Goal: Task Accomplishment & Management: Use online tool/utility

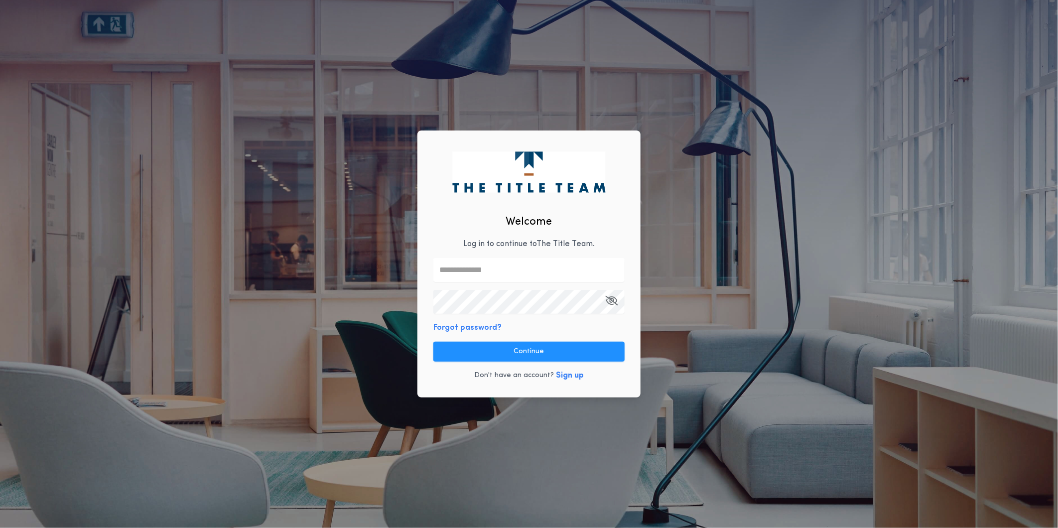
click at [511, 270] on input "text" at bounding box center [528, 270] width 191 height 24
type input "**********"
click at [540, 352] on button "Continue" at bounding box center [528, 352] width 191 height 20
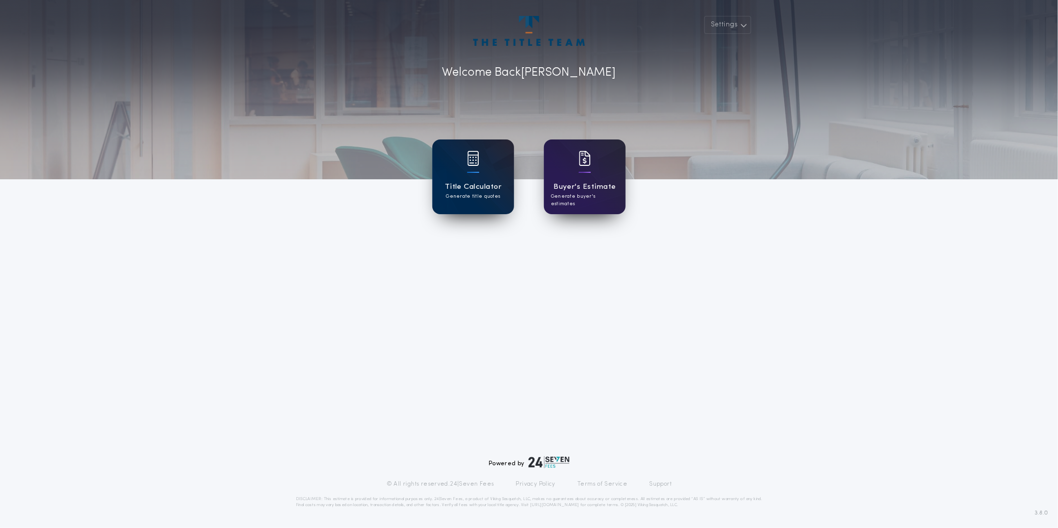
click at [473, 186] on h1 "Title Calculator" at bounding box center [473, 186] width 57 height 11
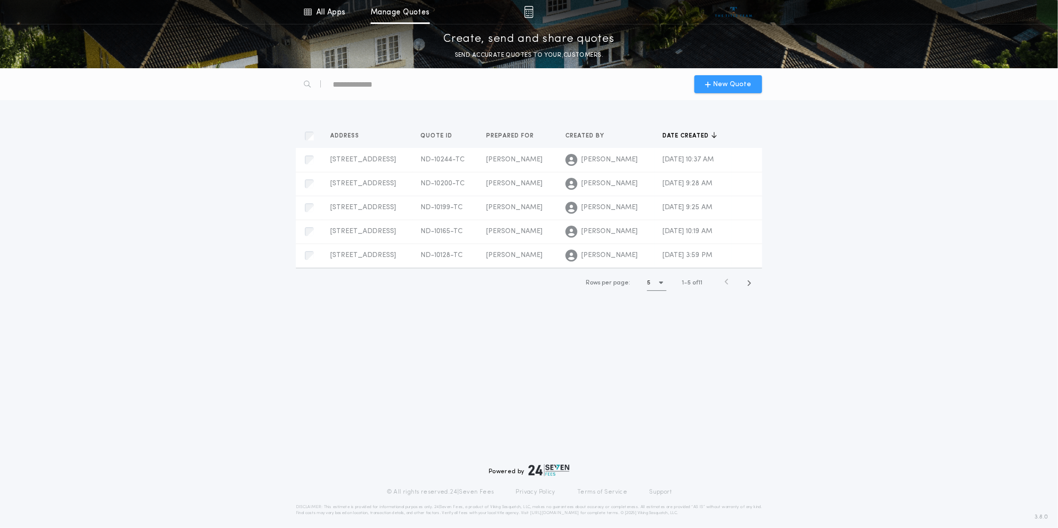
click at [733, 85] on span "New Quote" at bounding box center [732, 84] width 38 height 10
click at [340, 161] on span "[STREET_ADDRESS]" at bounding box center [363, 159] width 66 height 7
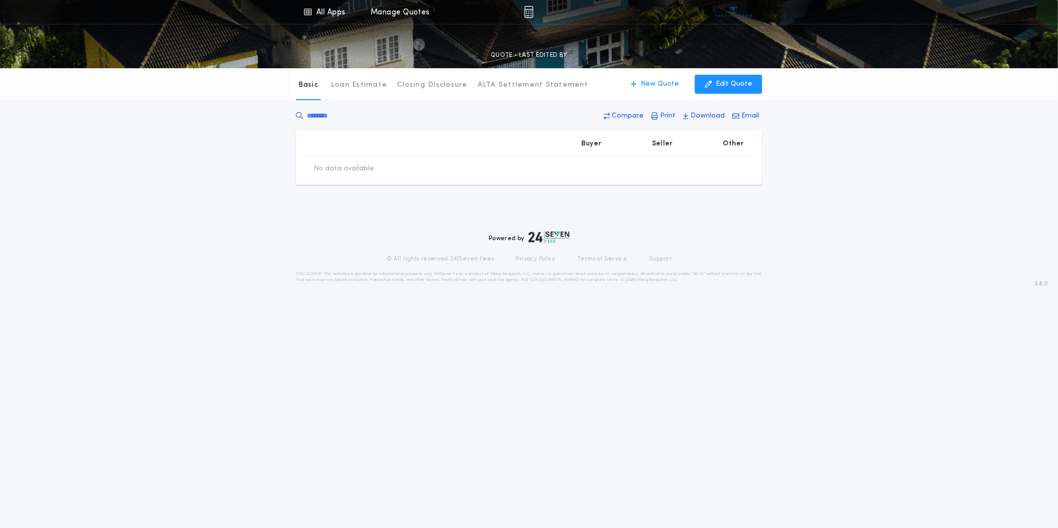
type input "********"
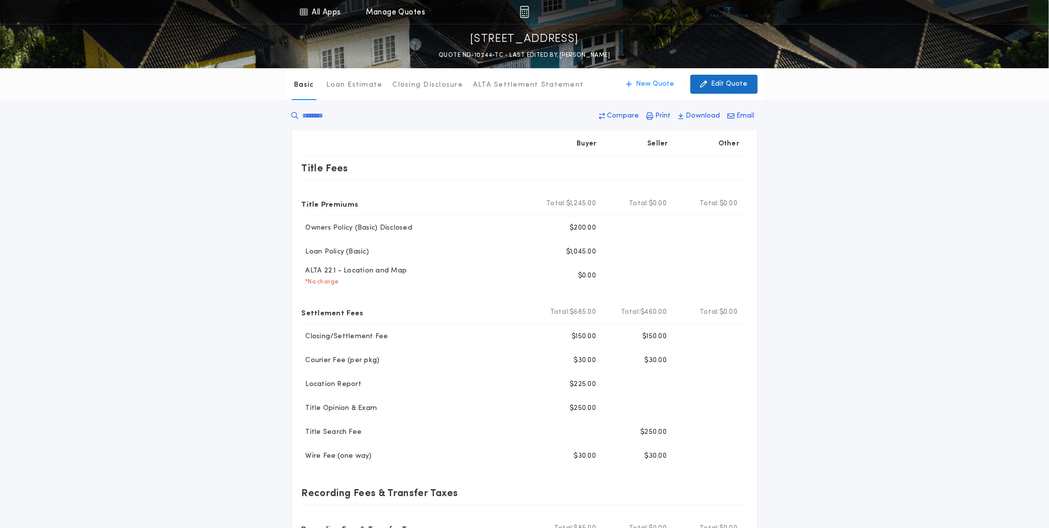
click at [729, 79] on p "Edit Quote" at bounding box center [730, 84] width 36 height 10
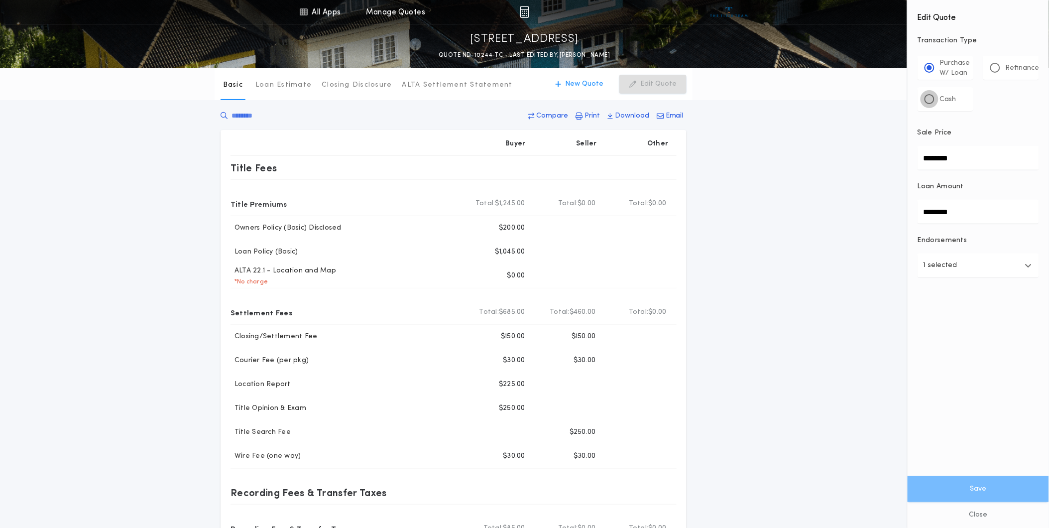
click at [932, 96] on div at bounding box center [930, 99] width 10 height 10
drag, startPoint x: 933, startPoint y: 155, endPoint x: 906, endPoint y: 156, distance: 27.4
click at [906, 156] on div "All Apps Title Calculator Buyer's Estimate Menu All Apps Manage Quotes [STREET_…" at bounding box center [524, 409] width 1049 height 818
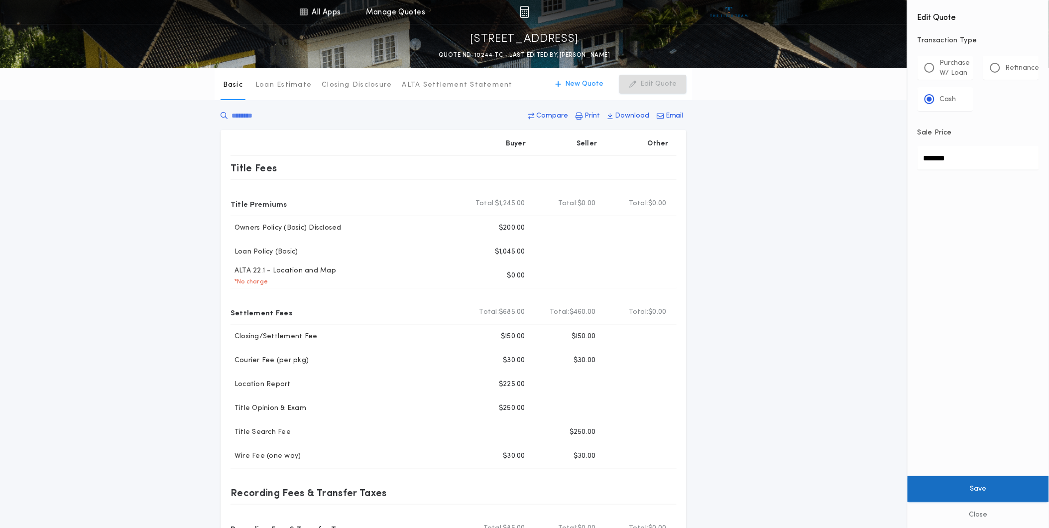
type input "*******"
click at [978, 487] on button "Save" at bounding box center [978, 489] width 141 height 26
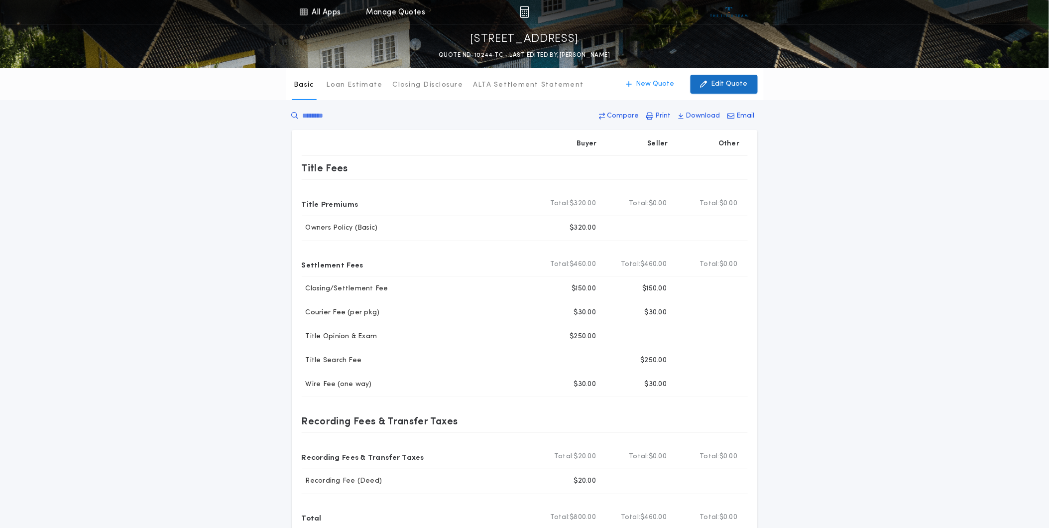
click at [746, 86] on p "Edit Quote" at bounding box center [730, 84] width 36 height 10
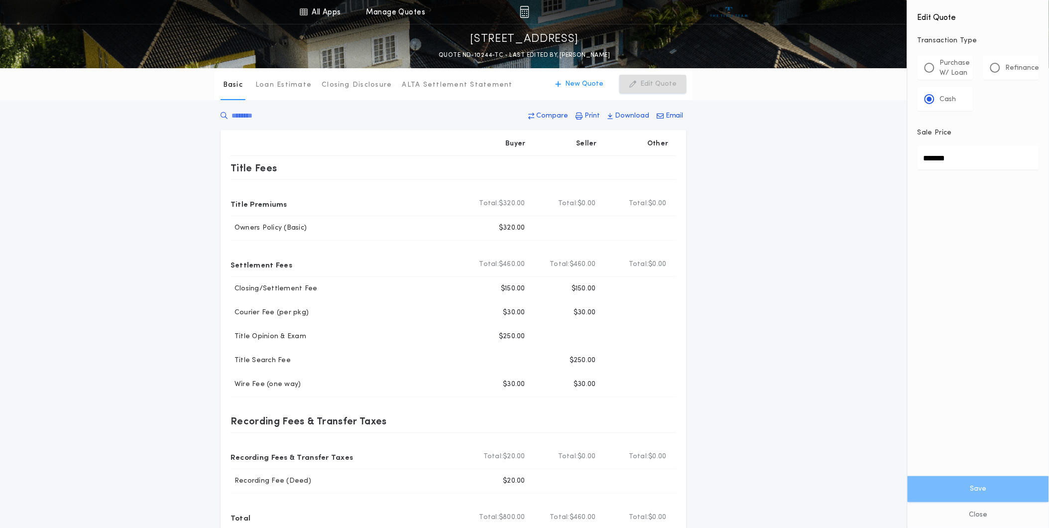
click at [1013, 65] on p "Refinance" at bounding box center [1023, 68] width 34 height 10
click at [1006, 154] on input "Loan Amount" at bounding box center [979, 158] width 122 height 24
type input "*******"
click at [984, 490] on button "Save" at bounding box center [978, 489] width 141 height 26
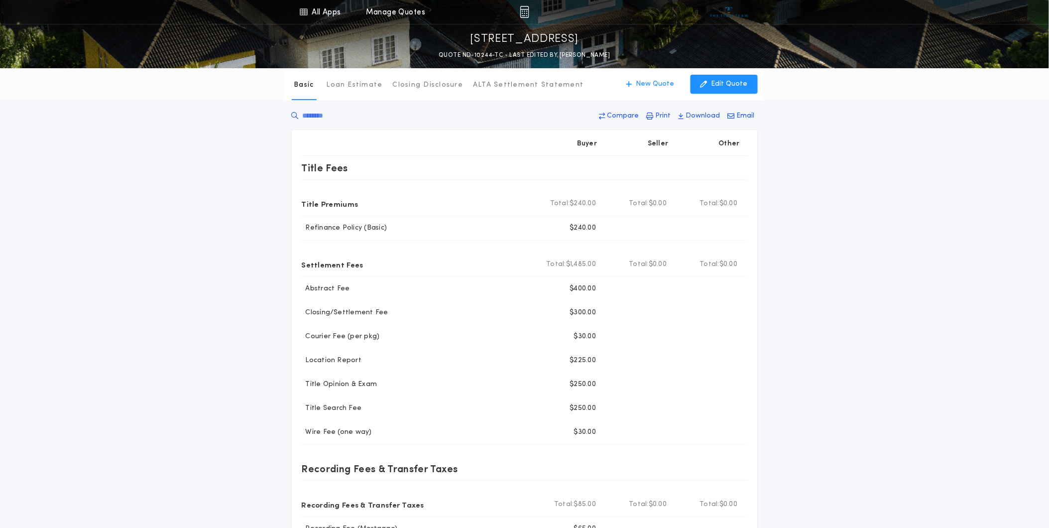
click at [525, 14] on img at bounding box center [524, 12] width 9 height 12
click at [402, 13] on link "Manage Quotes" at bounding box center [396, 12] width 59 height 24
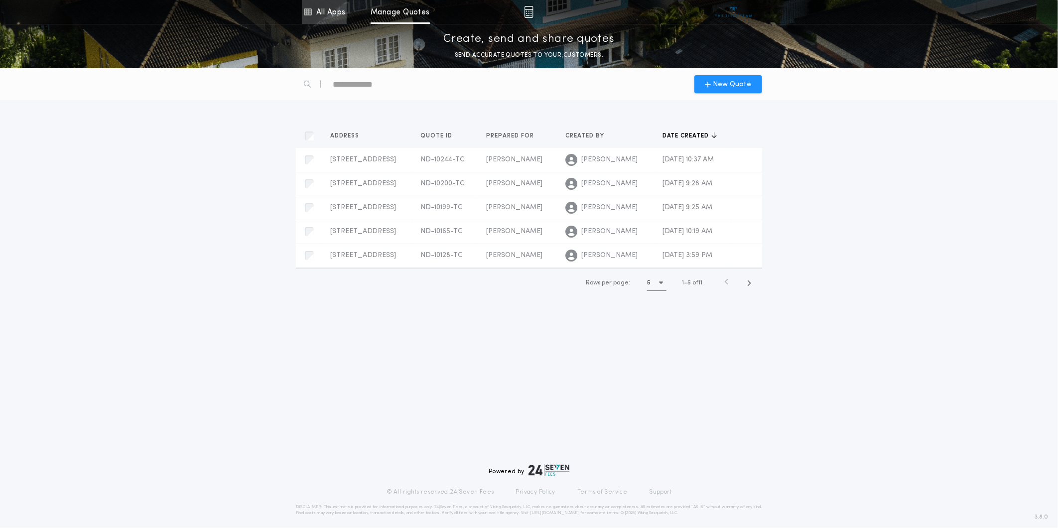
click at [331, 8] on link "All Apps" at bounding box center [324, 12] width 45 height 24
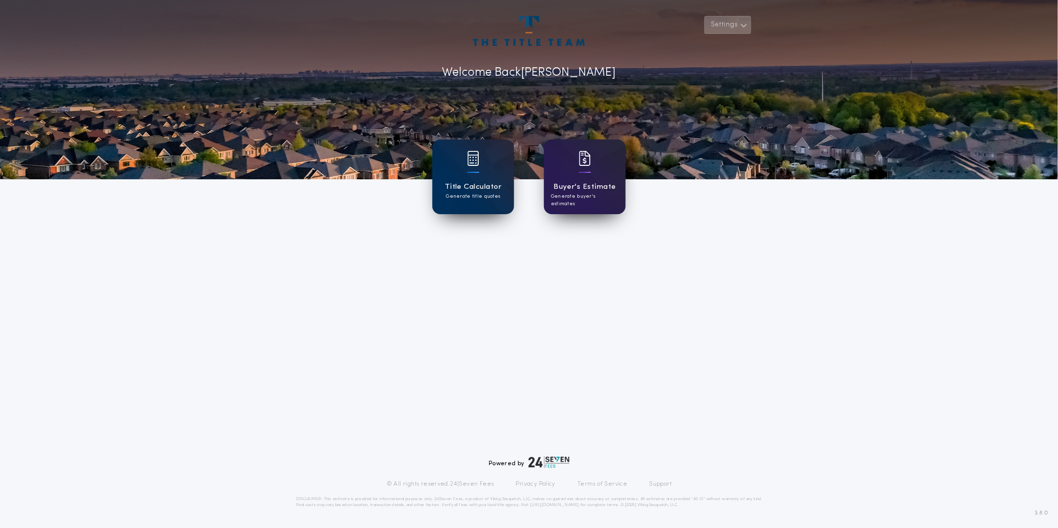
click at [738, 23] on button "Settings" at bounding box center [727, 25] width 47 height 18
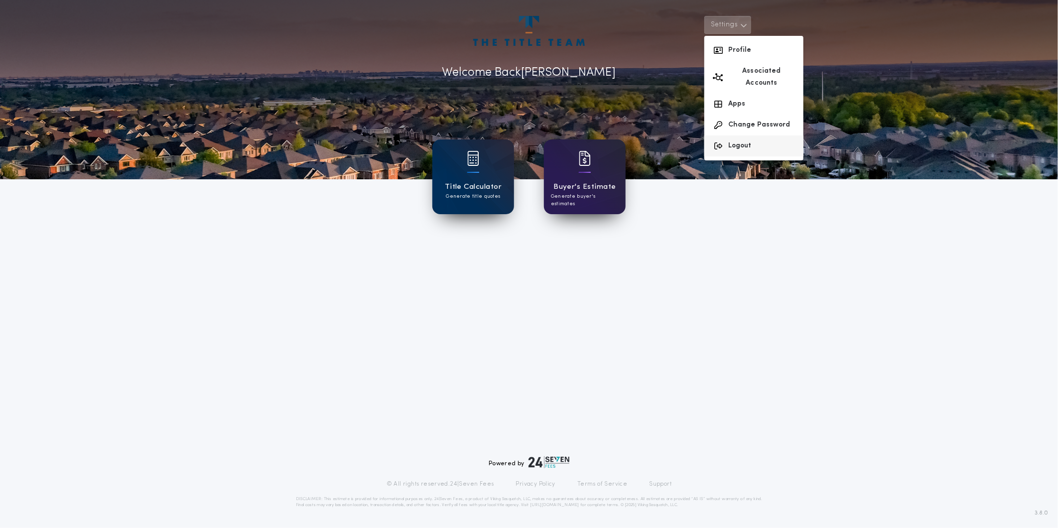
click at [742, 135] on button "Logout" at bounding box center [753, 145] width 99 height 21
